Goal: Task Accomplishment & Management: Manage account settings

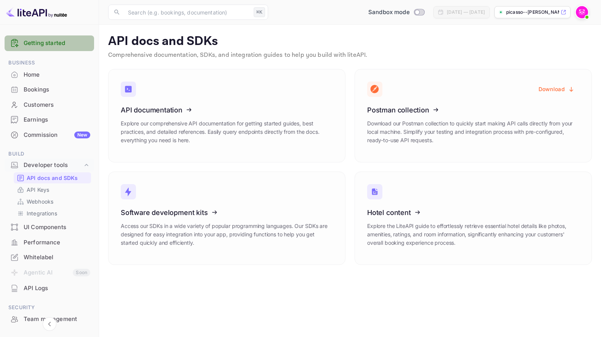
click at [51, 45] on link "Getting started" at bounding box center [57, 43] width 67 height 9
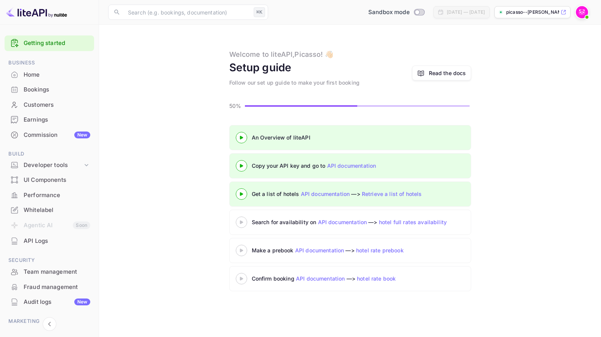
click at [40, 239] on div "API Logs" at bounding box center [57, 240] width 67 height 9
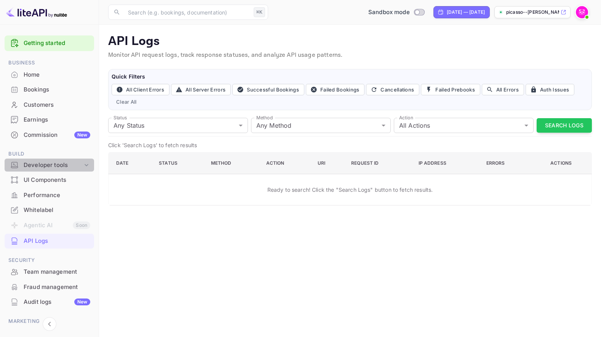
click at [86, 164] on icon at bounding box center [87, 165] width 4 height 2
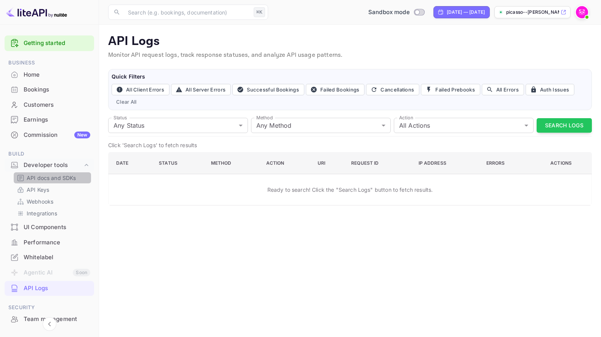
click at [64, 175] on p "API docs and SDKs" at bounding box center [51, 178] width 49 height 8
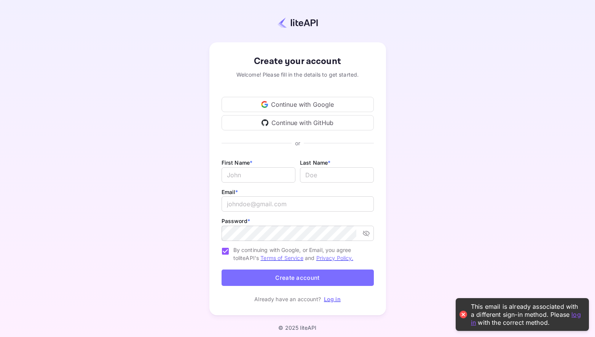
click at [332, 298] on link "Log in" at bounding box center [332, 298] width 17 height 6
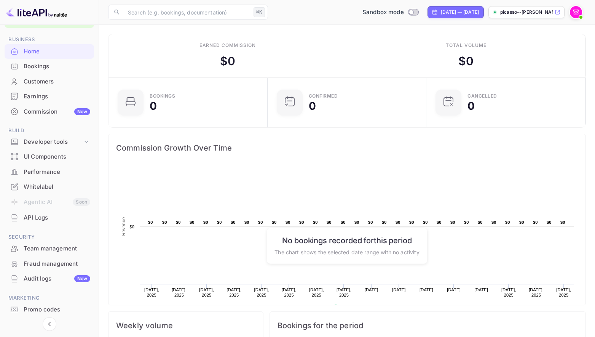
scroll to position [37, 0]
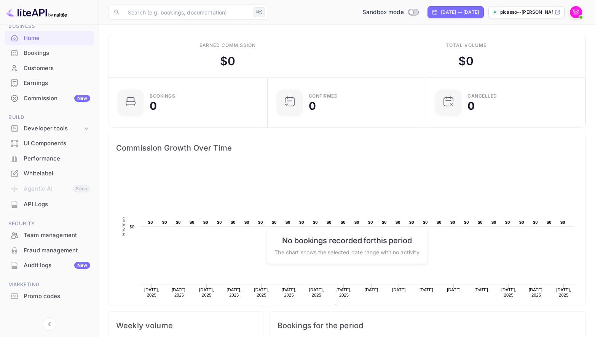
click at [39, 169] on div "Whitelabel" at bounding box center [57, 173] width 67 height 9
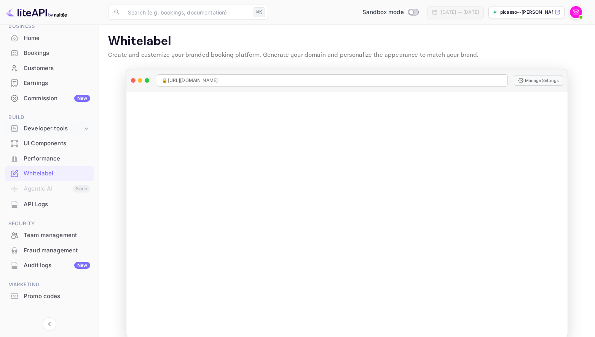
click at [41, 128] on div "Developer tools" at bounding box center [53, 128] width 59 height 9
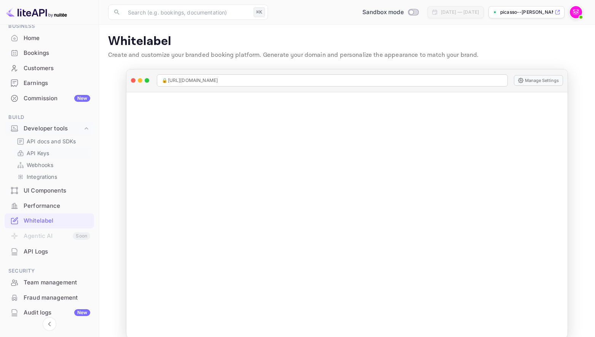
click at [39, 156] on p "API Keys" at bounding box center [38, 153] width 22 height 8
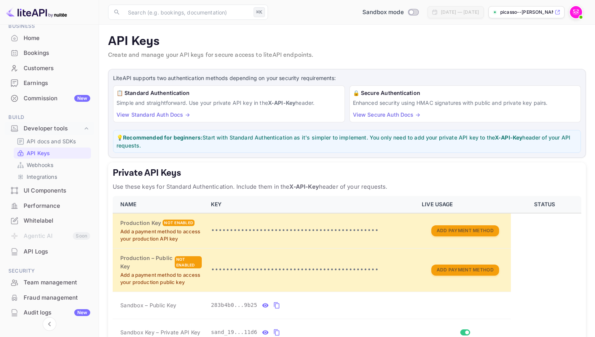
click at [115, 173] on h5 "Private API Keys" at bounding box center [347, 173] width 469 height 12
copy h5 "Private API Keys"
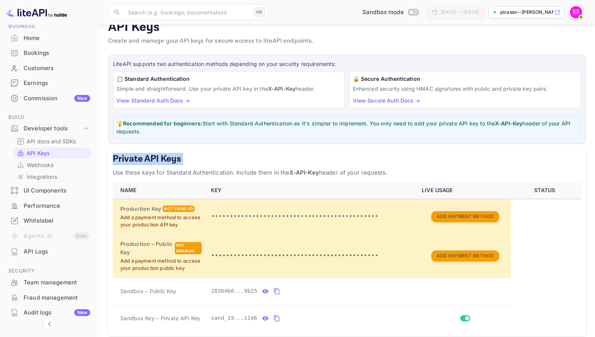
scroll to position [17, 0]
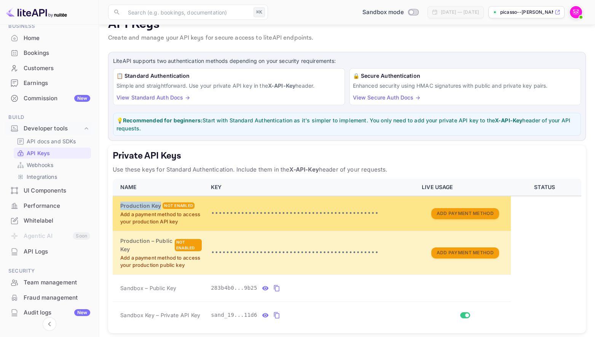
drag, startPoint x: 117, startPoint y: 203, endPoint x: 160, endPoint y: 207, distance: 42.5
click at [160, 207] on td "Production Key Not enabled Add a payment method to access your production API k…" at bounding box center [160, 213] width 94 height 35
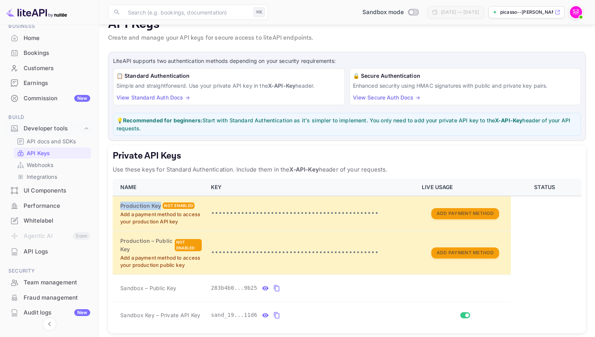
copy h6 "Production Key"
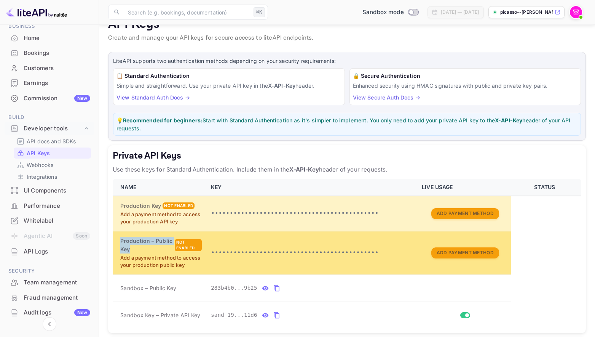
drag, startPoint x: 121, startPoint y: 239, endPoint x: 146, endPoint y: 247, distance: 26.5
click at [146, 247] on h6 "Production – Public Key" at bounding box center [146, 244] width 53 height 17
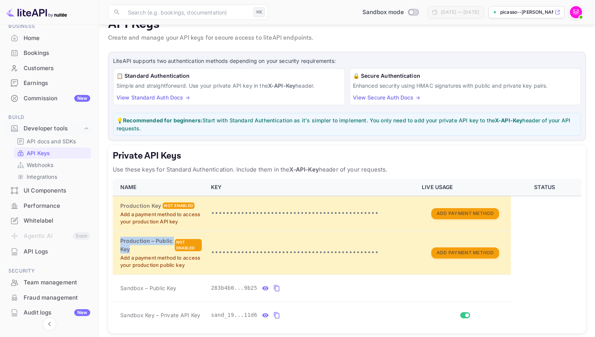
copy h6 "Production – Public Key"
